Goal: Information Seeking & Learning: Compare options

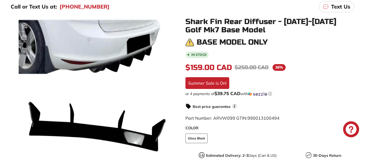
scroll to position [102, 0]
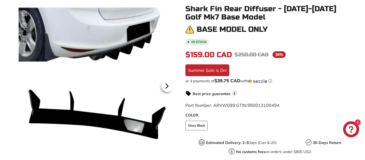
click at [166, 85] on icon at bounding box center [167, 86] width 2 height 5
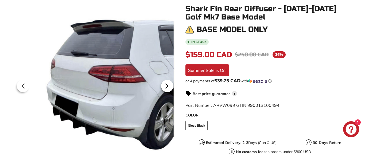
click at [166, 85] on icon at bounding box center [167, 86] width 2 height 5
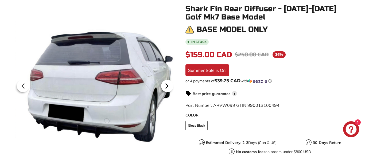
click at [166, 85] on icon at bounding box center [167, 86] width 2 height 5
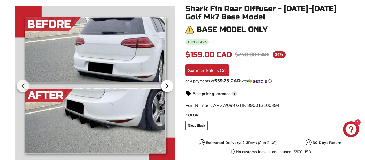
click at [166, 85] on icon at bounding box center [167, 86] width 2 height 5
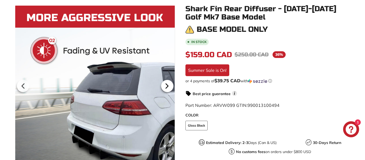
click at [166, 85] on icon at bounding box center [167, 86] width 2 height 5
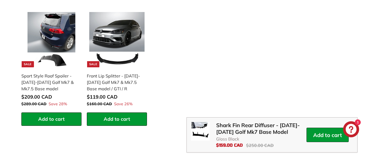
scroll to position [512, 0]
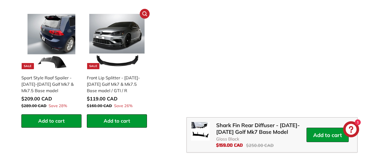
click at [113, 63] on img at bounding box center [116, 41] width 55 height 55
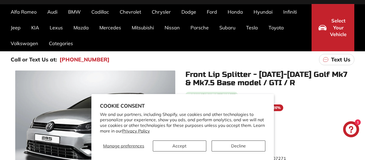
scroll to position [183, 0]
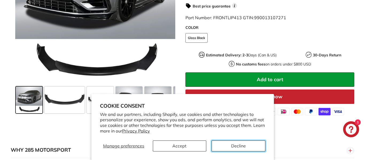
click at [242, 145] on button "Decline" at bounding box center [238, 145] width 53 height 11
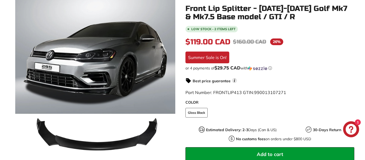
scroll to position [108, 0]
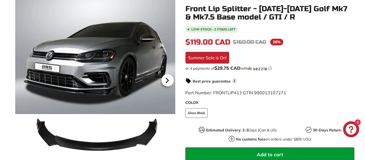
click at [168, 80] on icon at bounding box center [167, 80] width 2 height 5
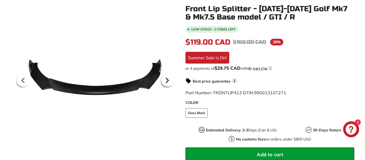
click at [168, 80] on icon at bounding box center [167, 80] width 2 height 5
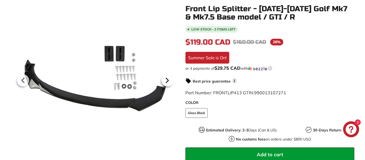
click at [168, 80] on icon at bounding box center [167, 80] width 2 height 5
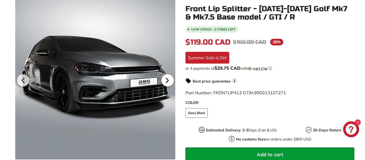
click at [166, 79] on icon at bounding box center [167, 80] width 2 height 5
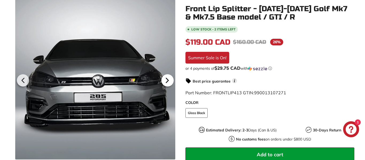
scroll to position [0, 55]
click at [166, 79] on icon at bounding box center [167, 80] width 2 height 5
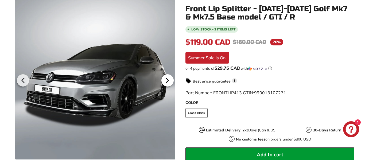
click at [166, 79] on icon at bounding box center [167, 80] width 2 height 5
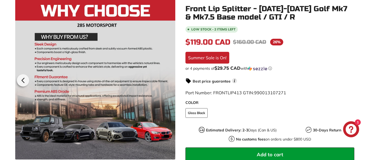
click at [166, 79] on div at bounding box center [95, 79] width 160 height 160
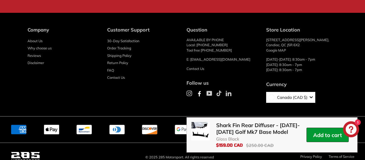
scroll to position [1482, 0]
